Goal: Task Accomplishment & Management: Manage account settings

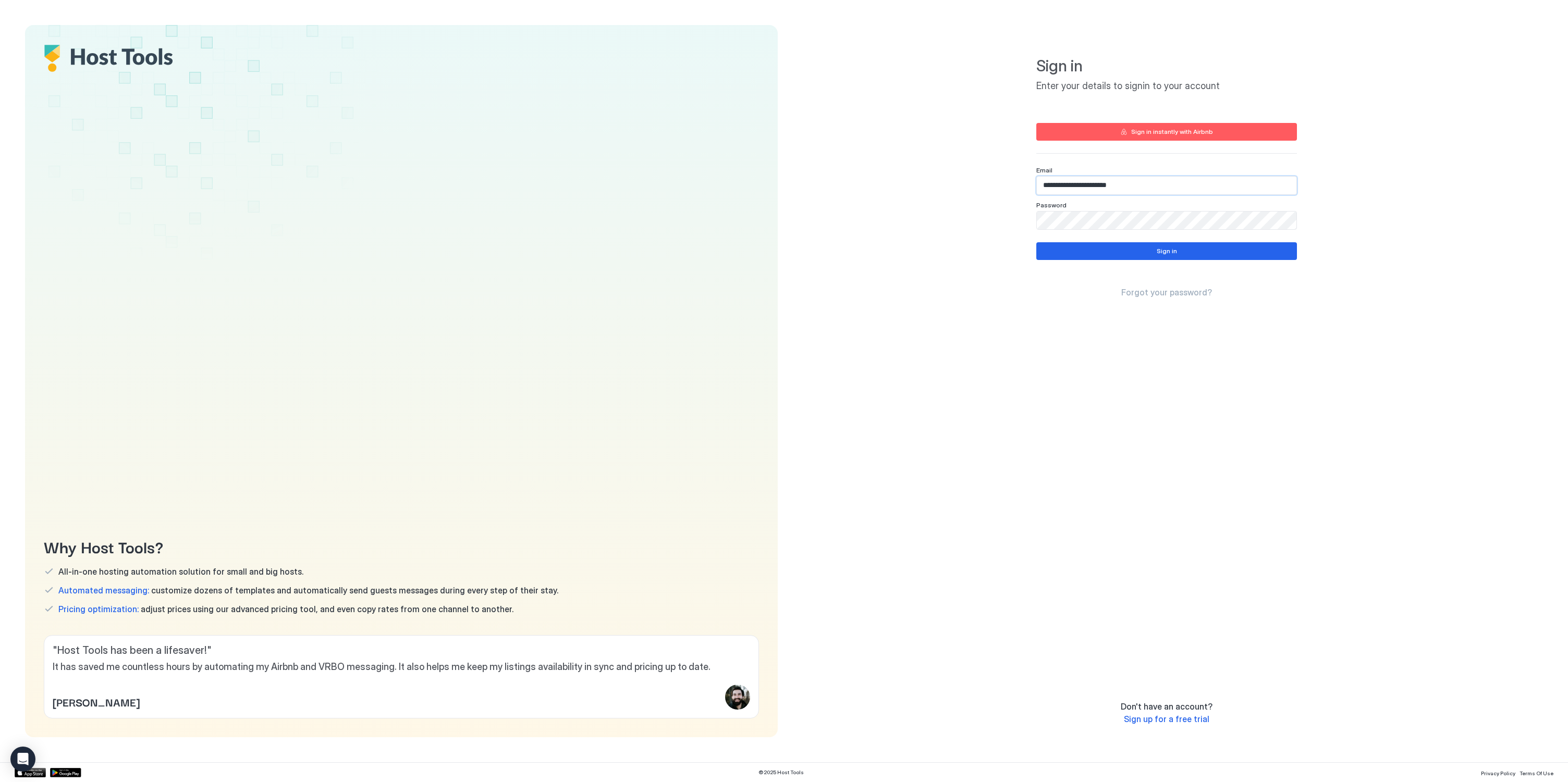
type input "**********"
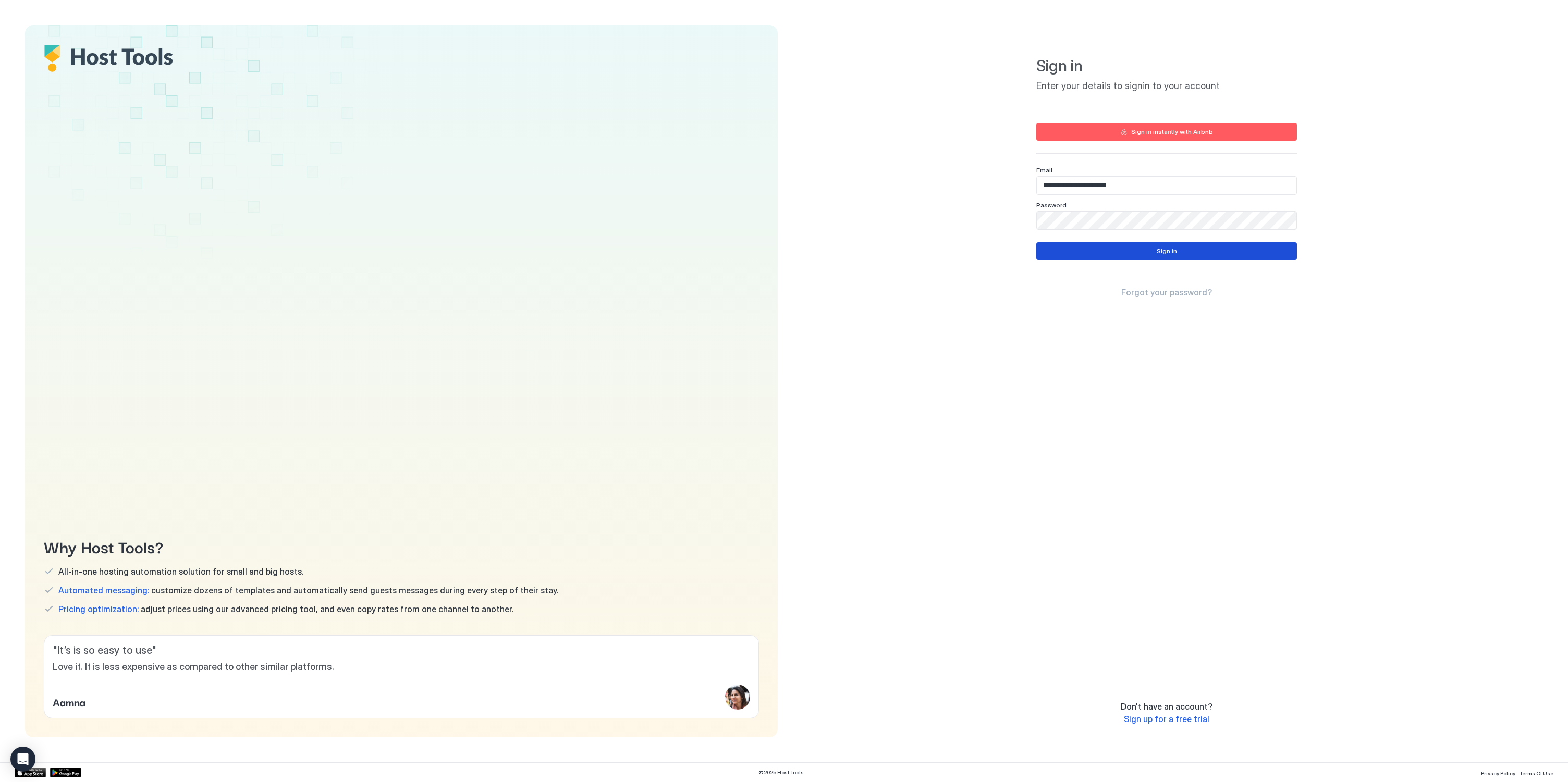
click at [1148, 246] on button "Sign in" at bounding box center [1165, 250] width 260 height 17
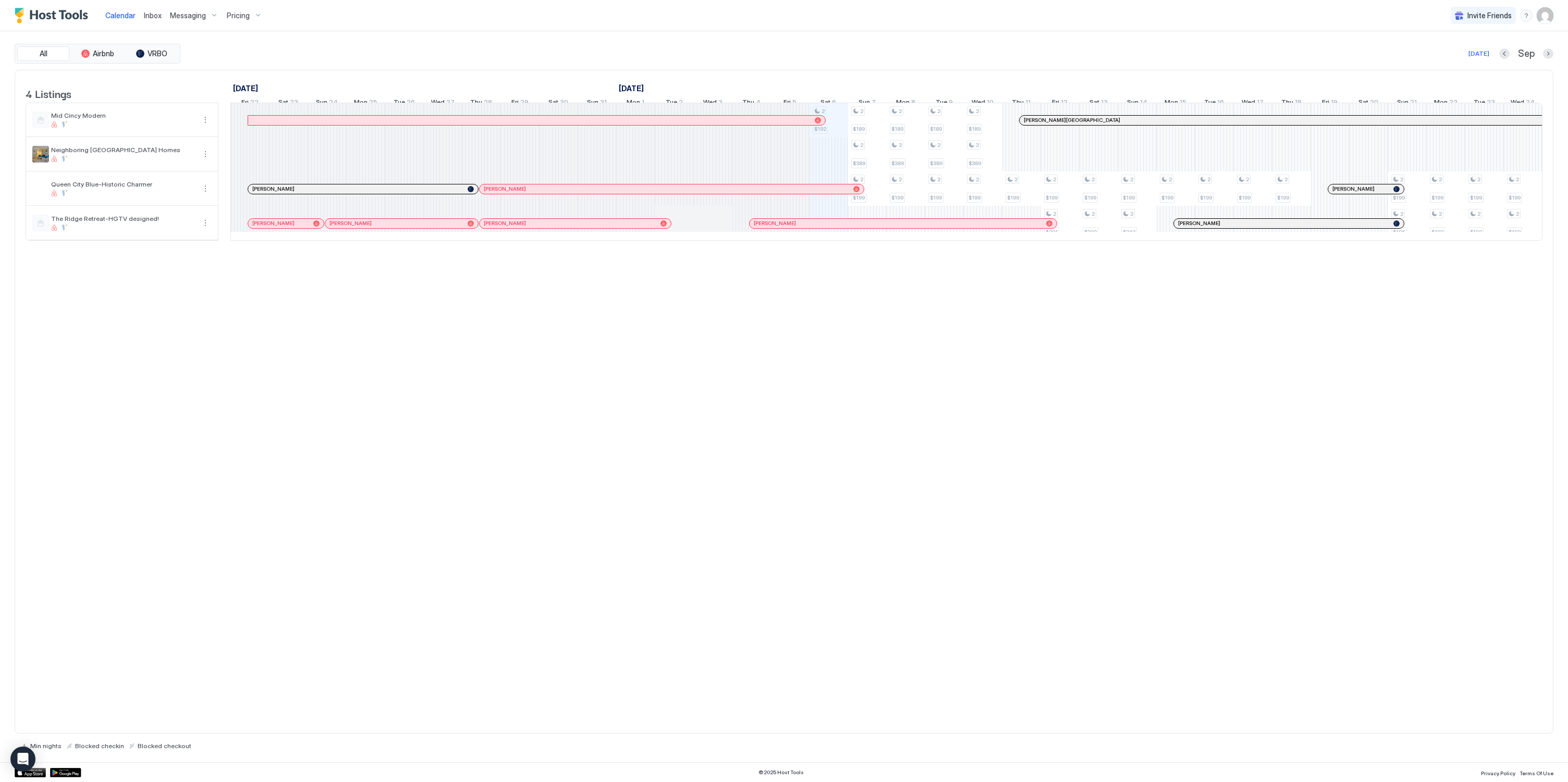
scroll to position [0, 772]
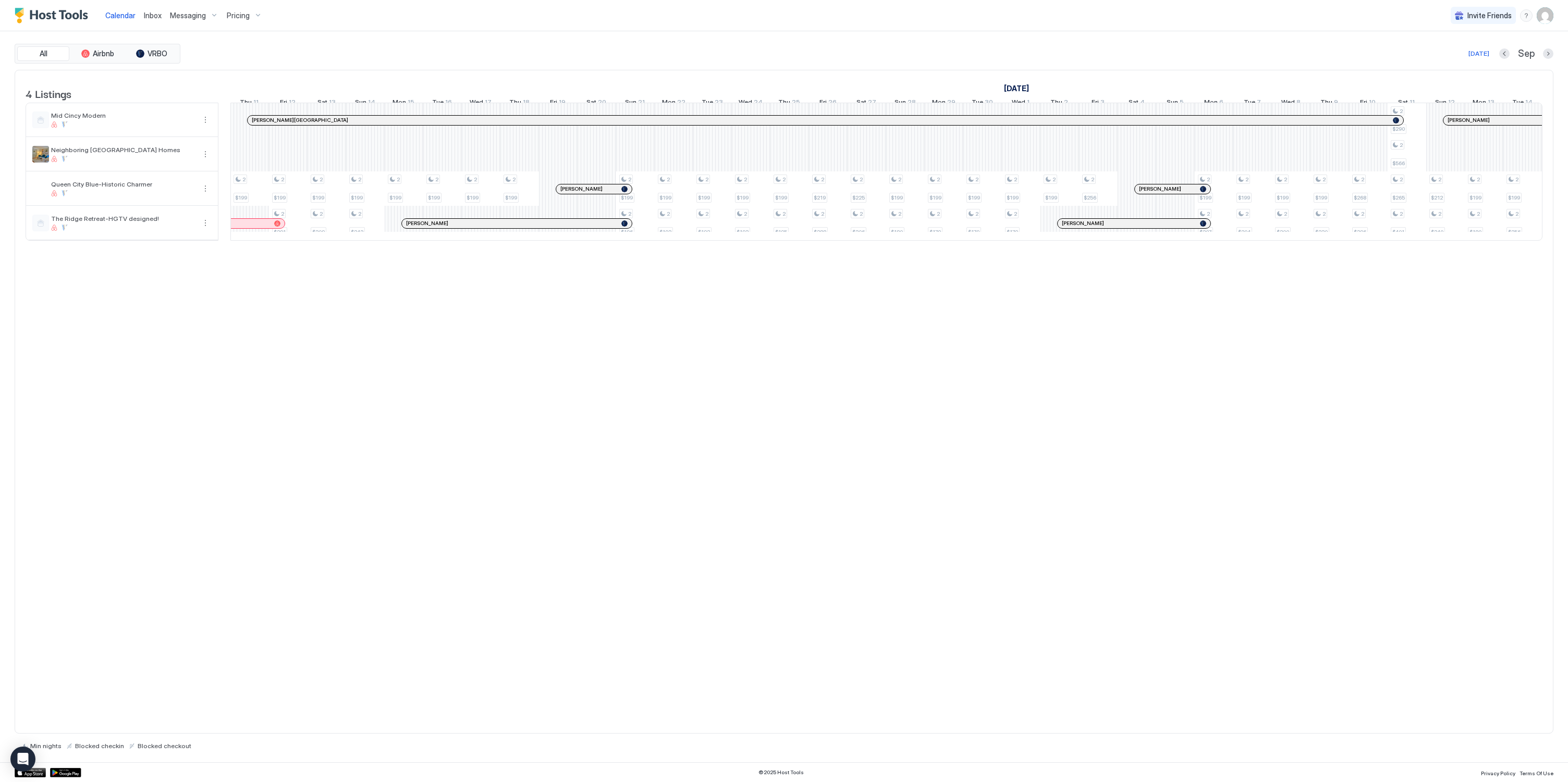
click at [1547, 13] on img "User profile" at bounding box center [1545, 16] width 17 height 17
click at [1506, 52] on div "Settings" at bounding box center [1486, 59] width 132 height 18
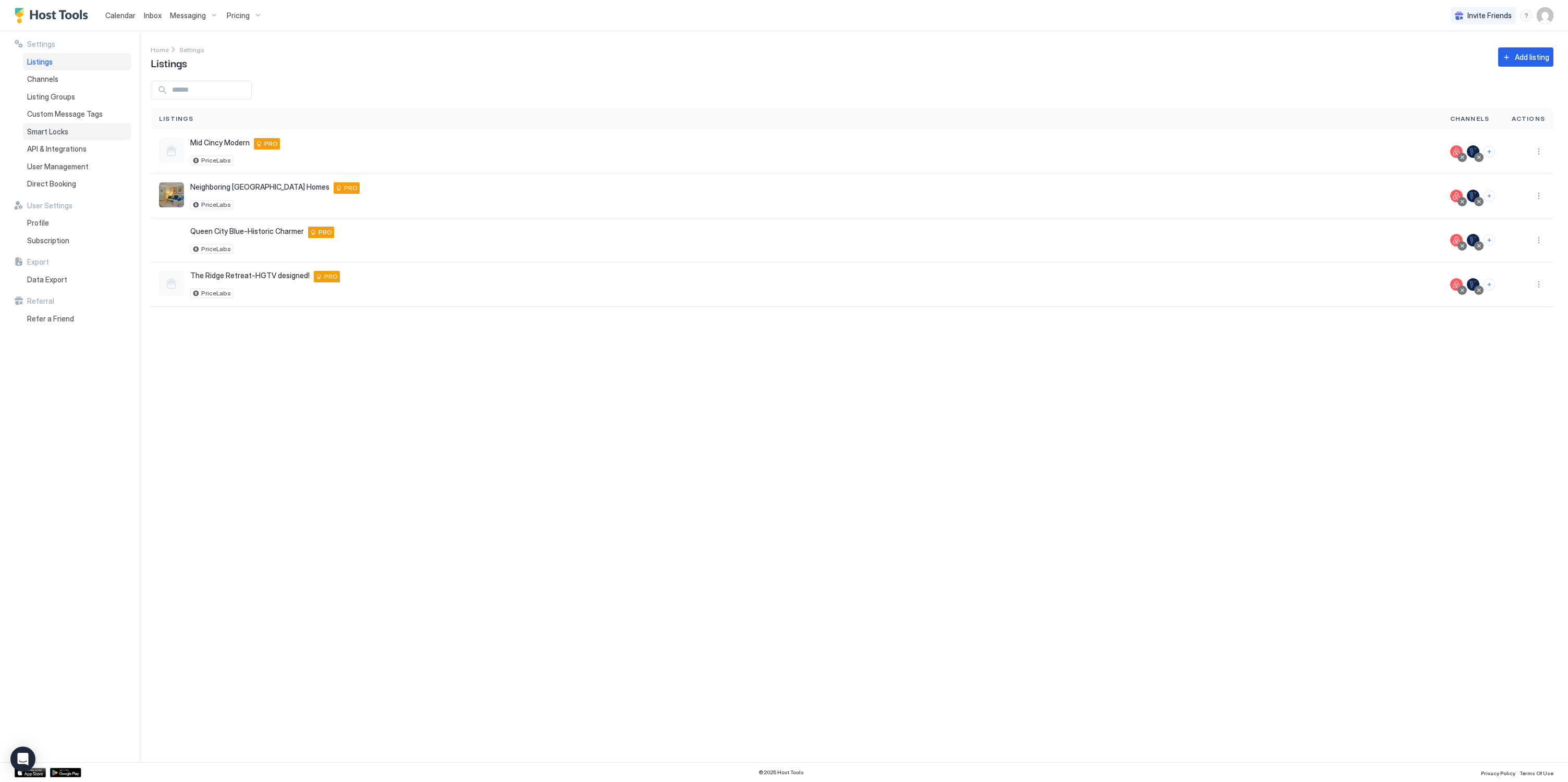
click at [82, 126] on div "Smart Locks" at bounding box center [77, 131] width 108 height 17
